Goal: Task Accomplishment & Management: Complete application form

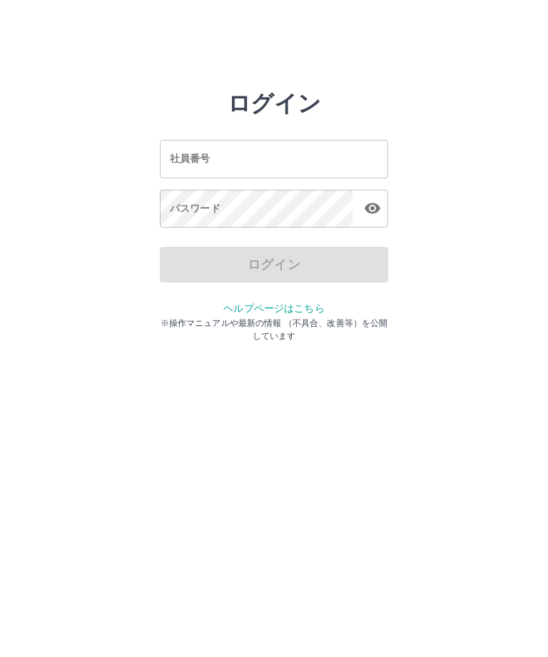
click at [204, 155] on div "社員番号 社員番号" at bounding box center [274, 159] width 228 height 38
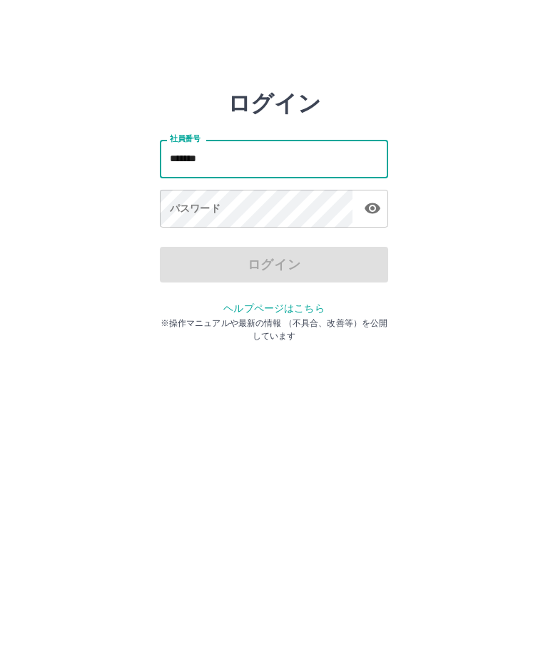
type input "*******"
click at [210, 205] on div "パスワード パスワード" at bounding box center [274, 210] width 228 height 40
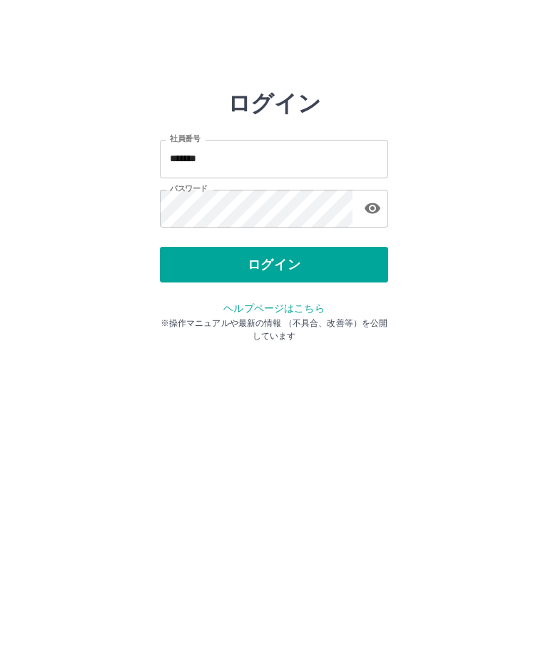
click at [276, 261] on button "ログイン" at bounding box center [274, 265] width 228 height 36
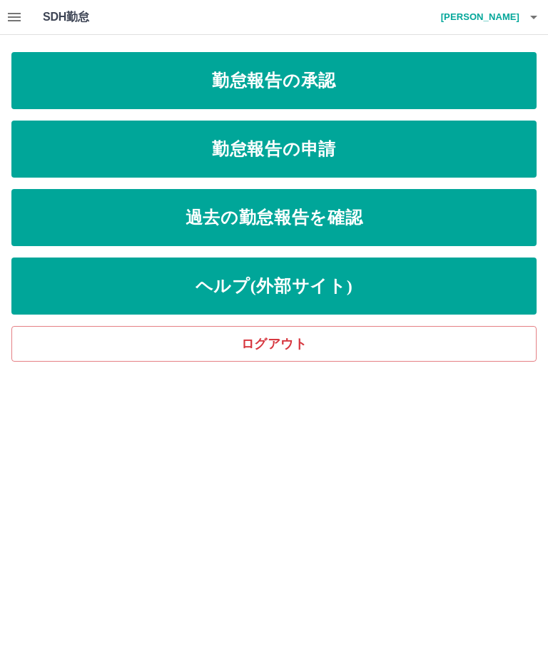
click at [314, 161] on link "勤怠報告の申請" at bounding box center [273, 148] width 525 height 57
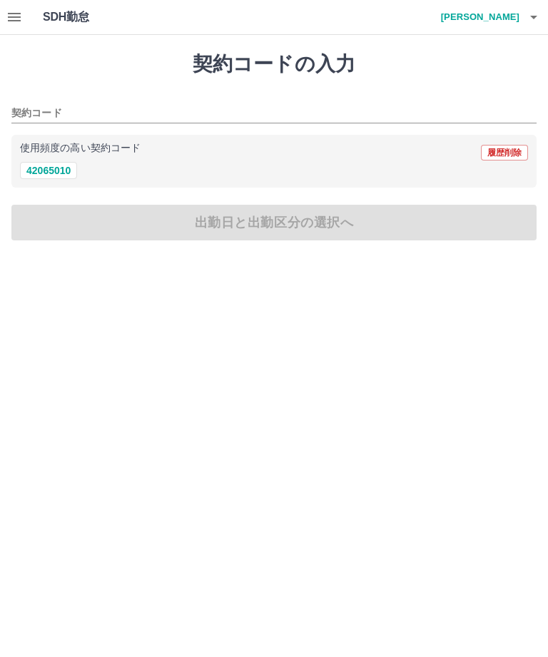
click at [34, 162] on button "42065010" at bounding box center [48, 170] width 57 height 17
type input "********"
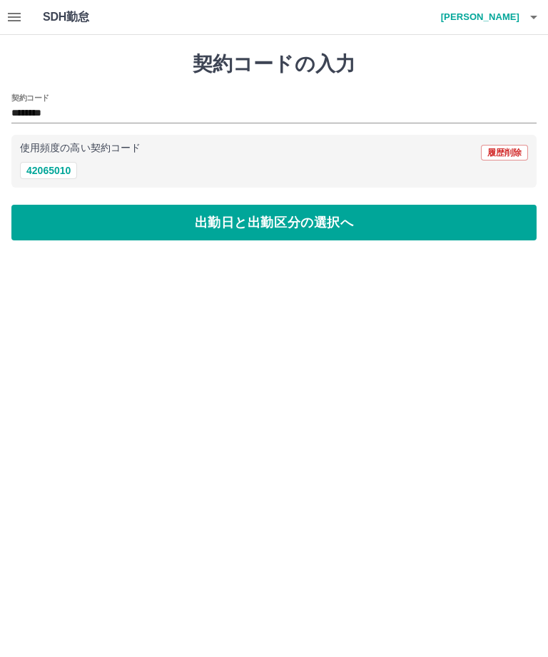
click at [288, 217] on button "出勤日と出勤区分の選択へ" at bounding box center [273, 223] width 525 height 36
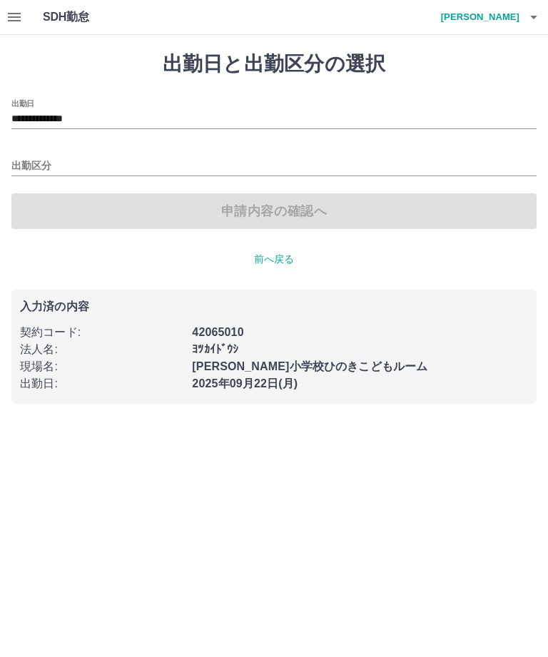
click at [78, 158] on input "出勤区分" at bounding box center [273, 167] width 525 height 18
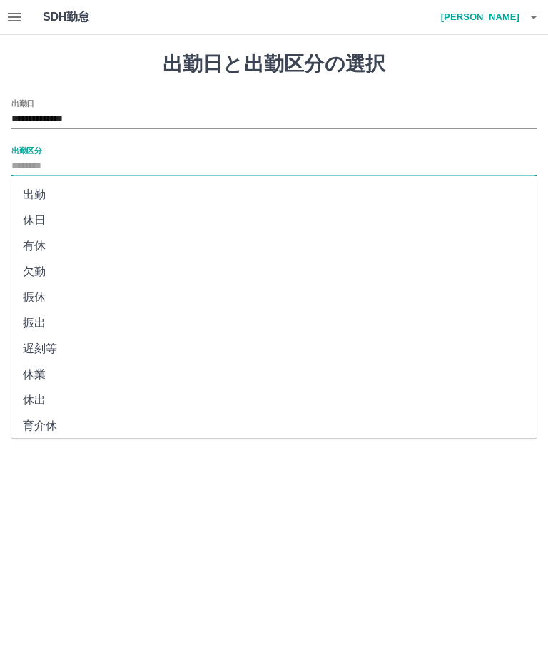
click at [42, 186] on li "出勤" at bounding box center [273, 195] width 525 height 26
type input "**"
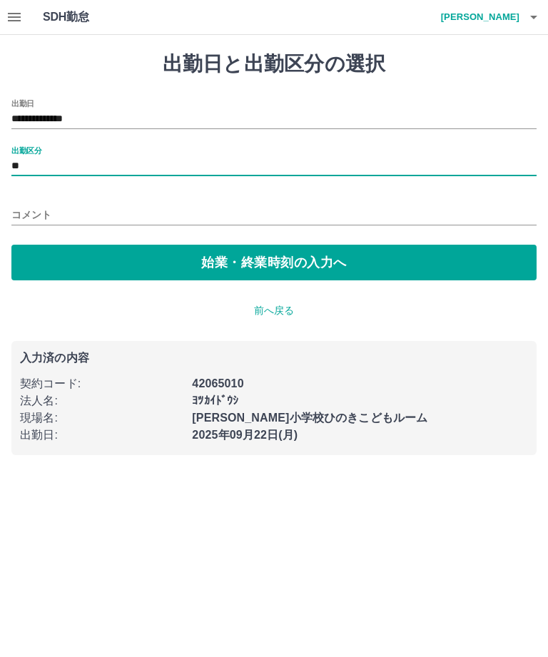
click at [256, 255] on button "始業・終業時刻の入力へ" at bounding box center [273, 263] width 525 height 36
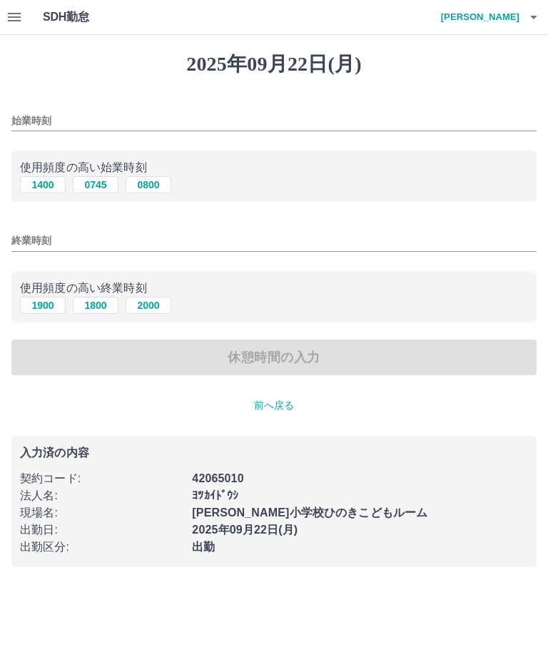
click at [117, 113] on input "始業時刻" at bounding box center [273, 120] width 525 height 21
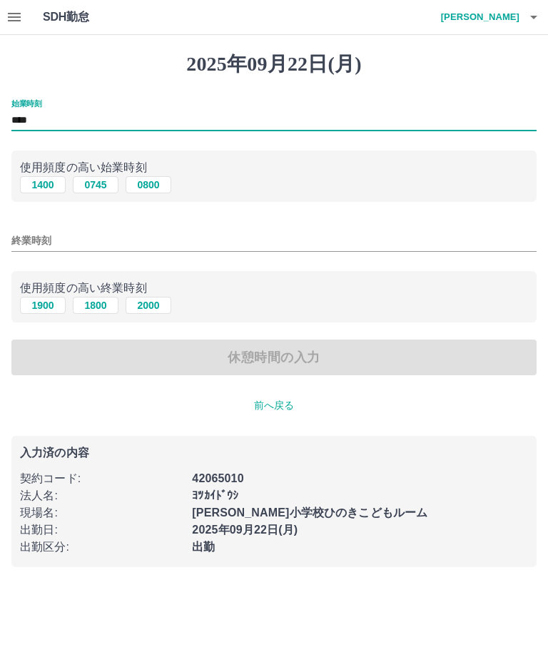
type input "****"
click at [93, 234] on input "終業時刻" at bounding box center [273, 240] width 525 height 21
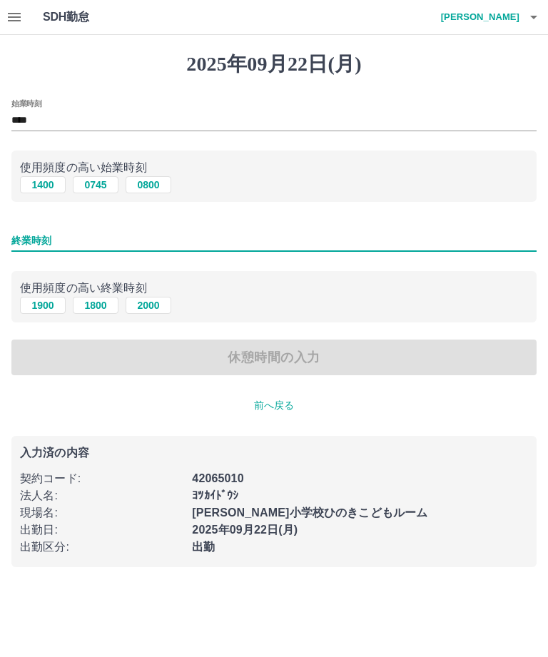
click at [114, 235] on input "終業時刻" at bounding box center [273, 240] width 525 height 21
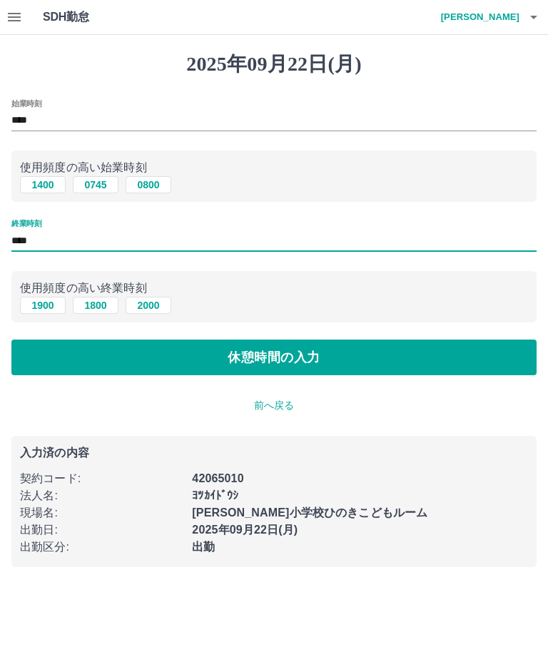
type input "****"
click at [280, 346] on button "休憩時間の入力" at bounding box center [273, 357] width 525 height 36
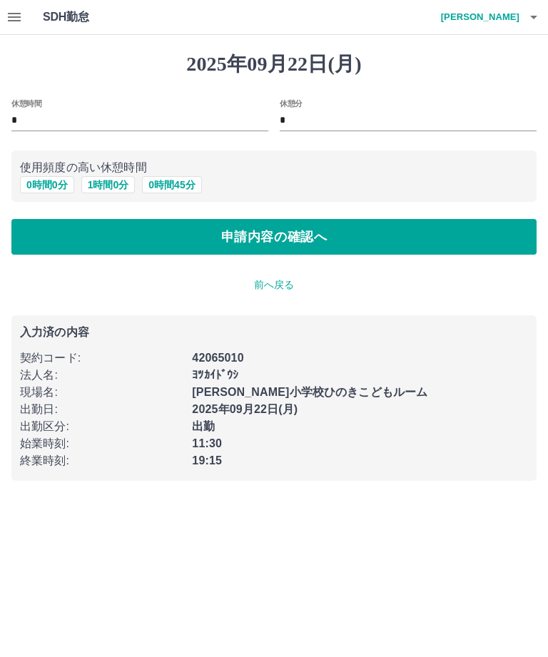
click at [178, 180] on button "0 時間 45 分" at bounding box center [171, 184] width 59 height 17
type input "**"
click at [282, 239] on button "申請内容の確認へ" at bounding box center [273, 237] width 525 height 36
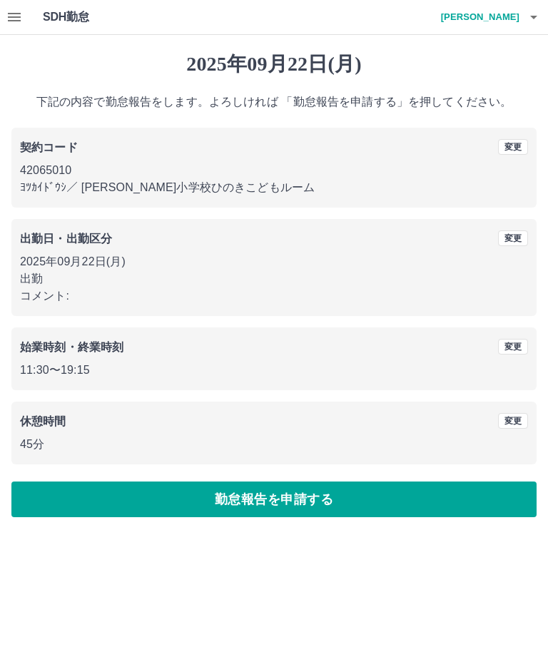
click at [319, 494] on button "勤怠報告を申請する" at bounding box center [273, 499] width 525 height 36
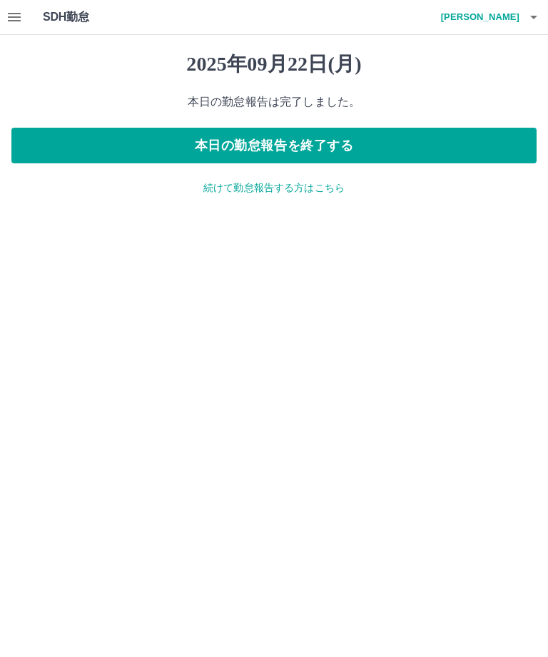
click at [332, 135] on button "本日の勤怠報告を終了する" at bounding box center [273, 146] width 525 height 36
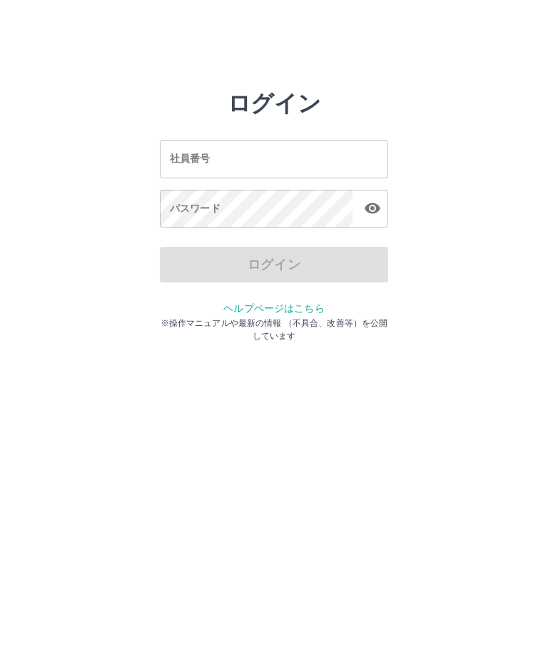
click at [255, 147] on input "社員番号" at bounding box center [274, 159] width 228 height 38
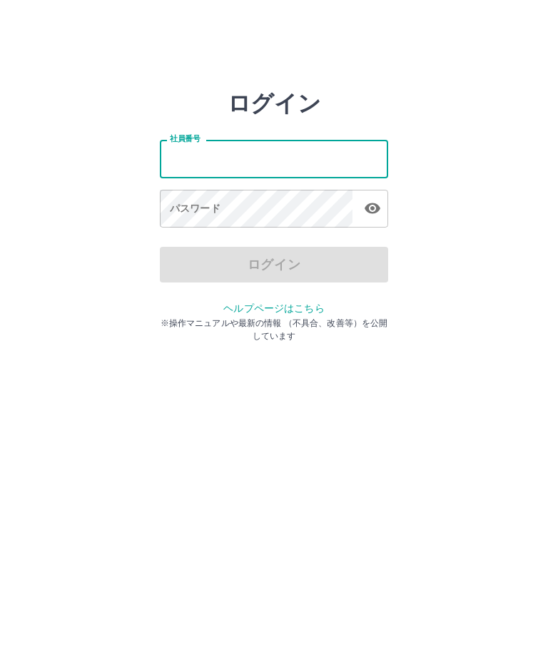
type input "*******"
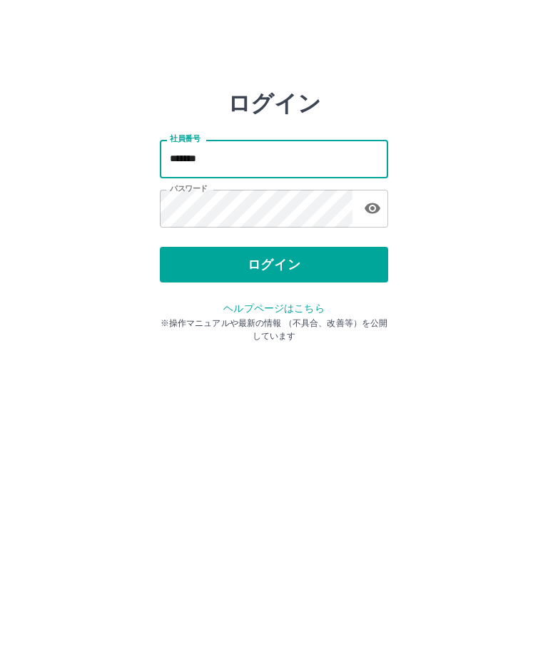
click at [299, 262] on button "ログイン" at bounding box center [274, 265] width 228 height 36
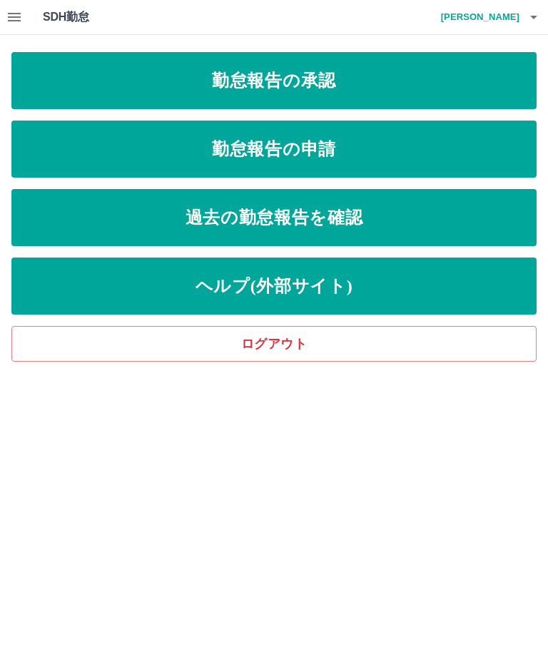
click at [313, 78] on link "勤怠報告の承認" at bounding box center [273, 80] width 525 height 57
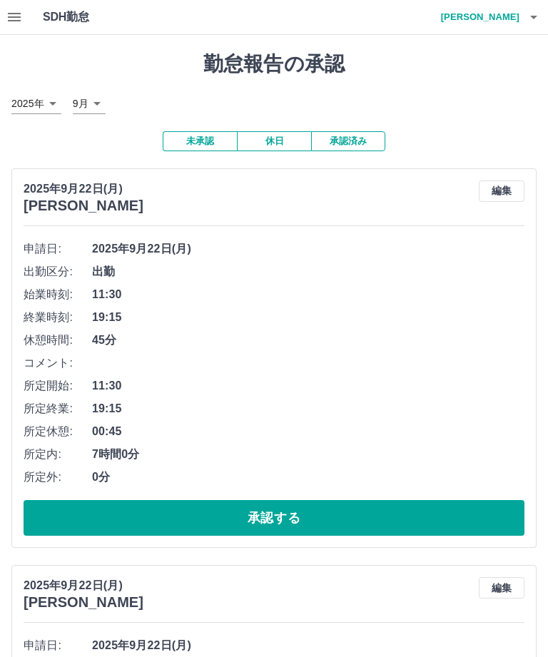
click at [269, 508] on button "承認する" at bounding box center [274, 518] width 500 height 36
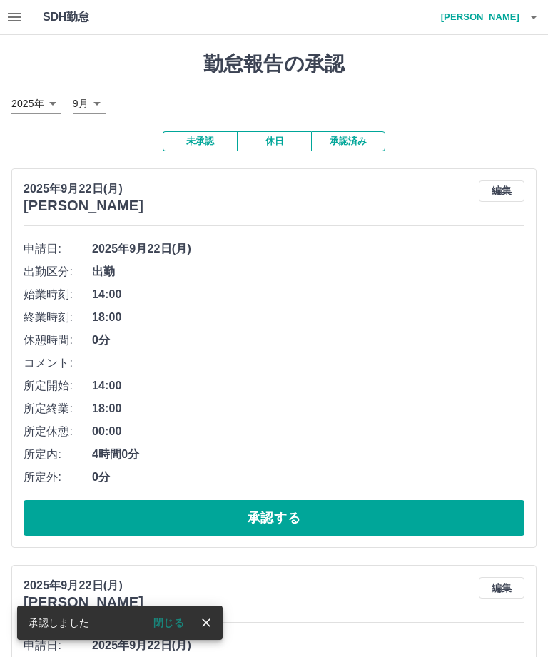
click at [290, 505] on button "承認する" at bounding box center [274, 518] width 500 height 36
click at [295, 510] on button "承認する" at bounding box center [274, 518] width 500 height 36
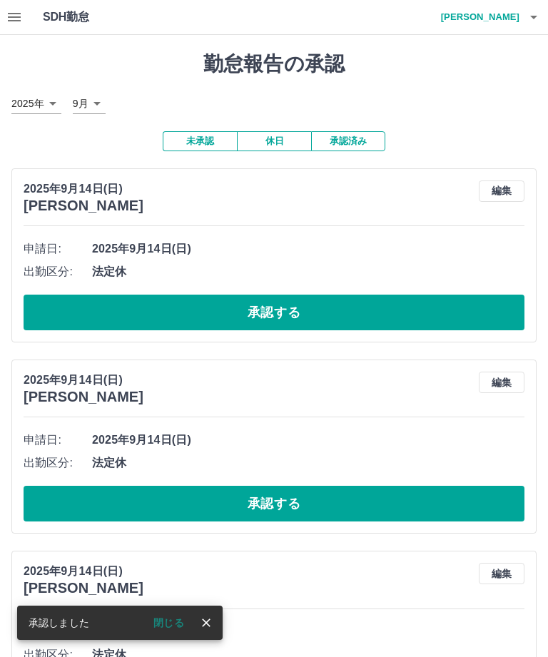
click at [292, 306] on button "承認する" at bounding box center [274, 312] width 500 height 36
click at [294, 296] on button "承認する" at bounding box center [274, 312] width 500 height 36
click at [295, 308] on button "承認する" at bounding box center [274, 312] width 500 height 36
click at [299, 298] on button "承認する" at bounding box center [274, 312] width 500 height 36
click at [292, 302] on button "承認する" at bounding box center [274, 312] width 500 height 36
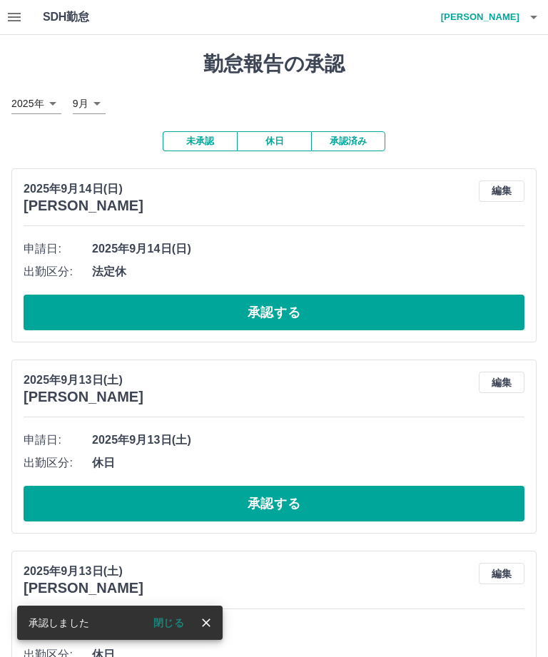
click at [294, 301] on button "承認する" at bounding box center [274, 312] width 500 height 36
click at [284, 299] on button "承認する" at bounding box center [274, 312] width 500 height 36
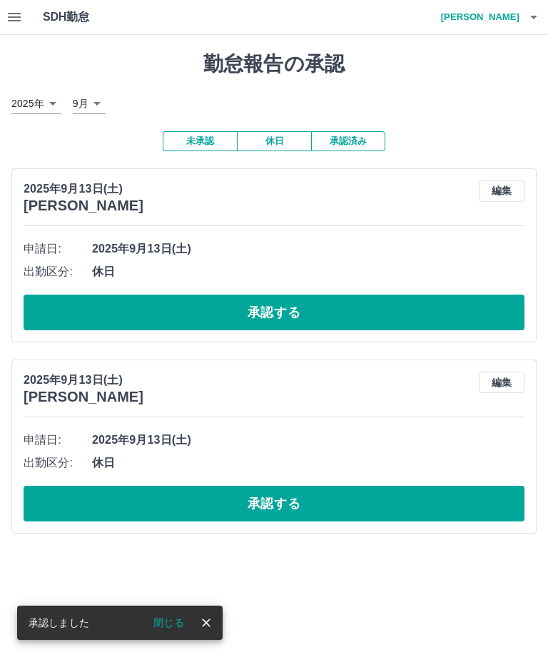
click at [302, 303] on button "承認する" at bounding box center [274, 312] width 500 height 36
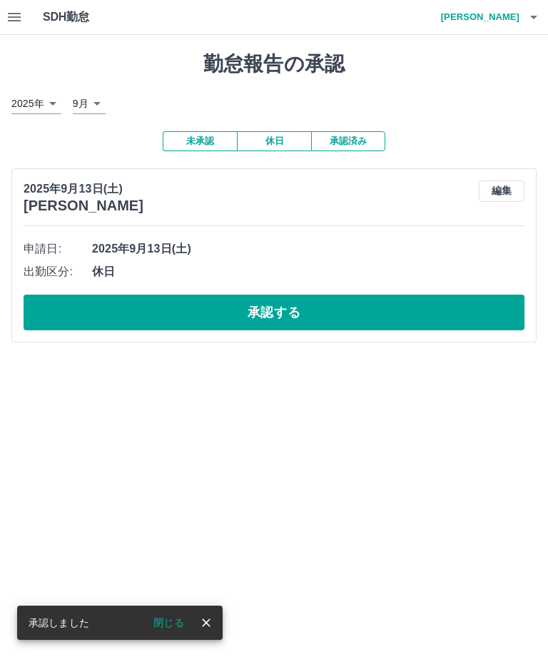
click at [282, 303] on button "承認する" at bounding box center [274, 312] width 500 height 36
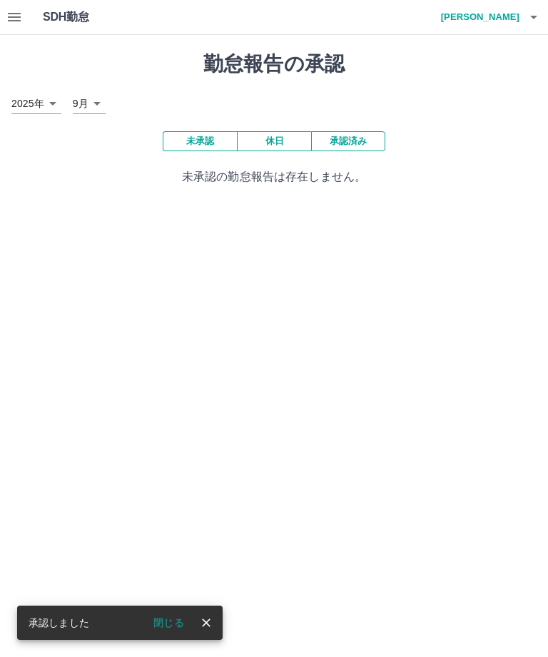
click at [202, 617] on icon "close" at bounding box center [206, 622] width 14 height 14
